Goal: Check status: Check status

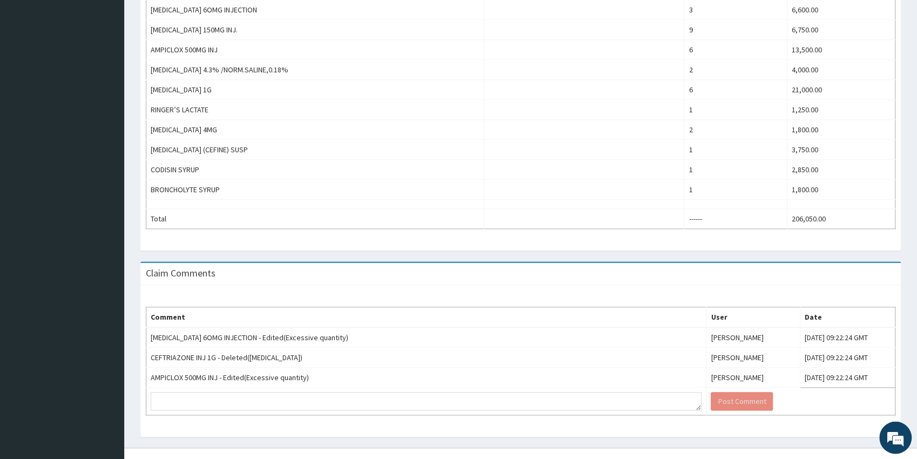
scroll to position [627, 0]
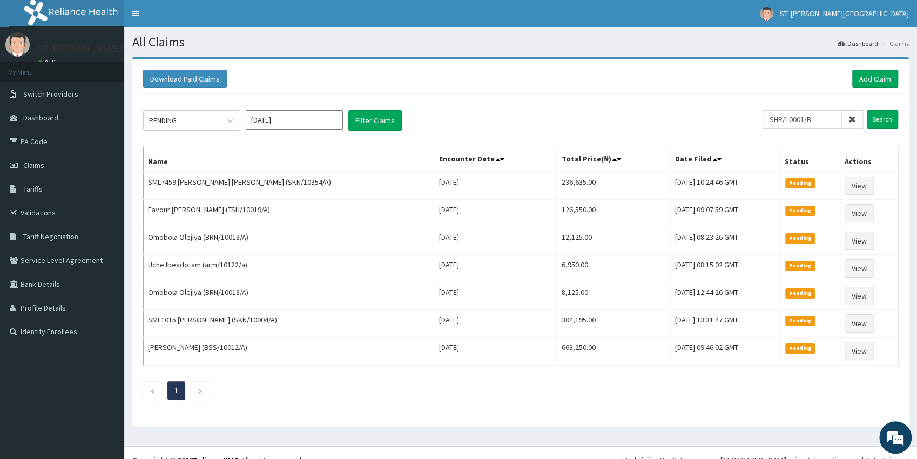
drag, startPoint x: 0, startPoint y: 0, endPoint x: 778, endPoint y: 119, distance: 786.9
click at [778, 119] on input "SHR/10001/B" at bounding box center [801, 119] width 79 height 18
type input "SHR/10001/B"
click at [888, 119] on input "Search" at bounding box center [881, 119] width 31 height 18
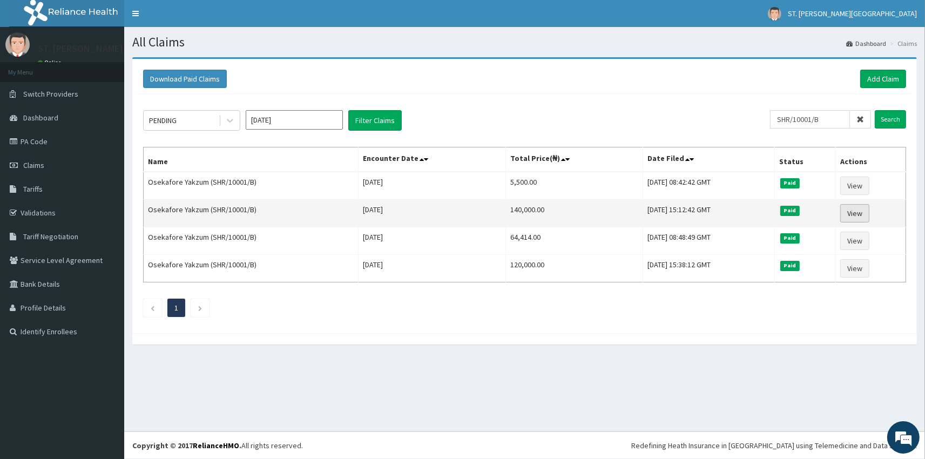
click at [862, 212] on link "View" at bounding box center [854, 213] width 29 height 18
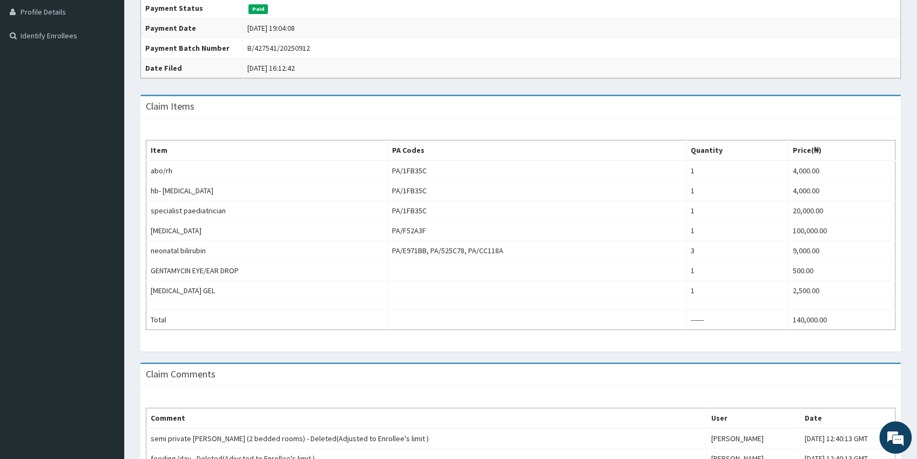
scroll to position [58, 0]
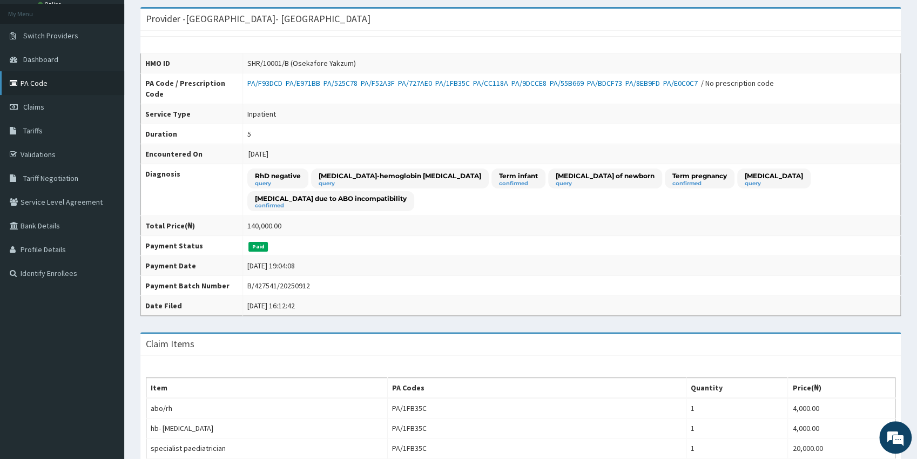
click at [51, 86] on link "PA Code" at bounding box center [62, 83] width 124 height 24
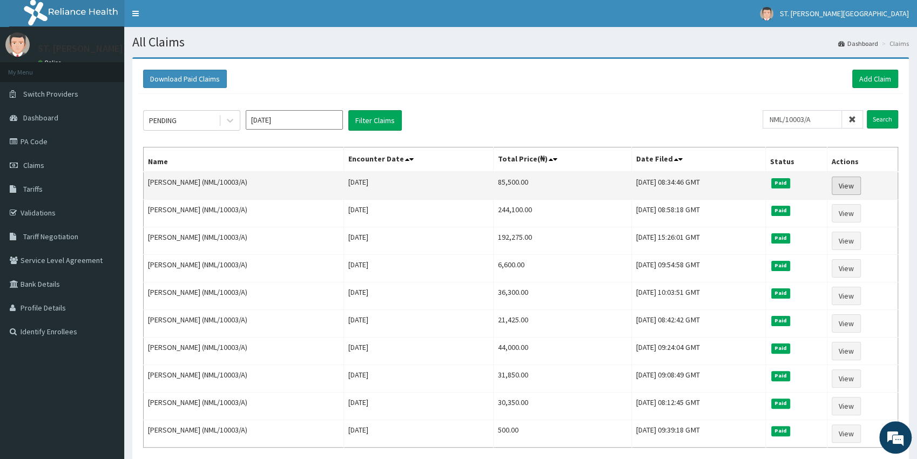
click at [840, 188] on link "View" at bounding box center [845, 186] width 29 height 18
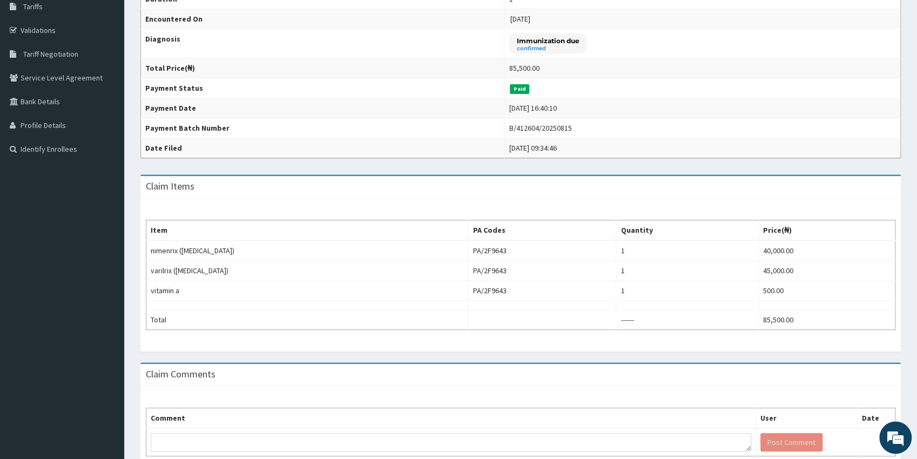
scroll to position [179, 0]
